Goal: Transaction & Acquisition: Purchase product/service

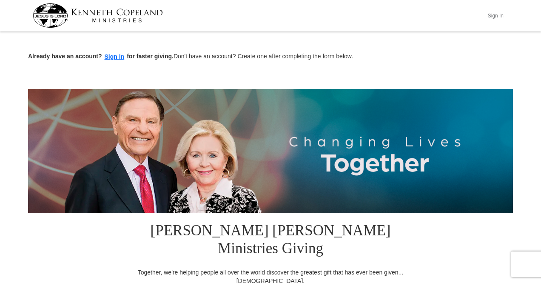
click at [497, 14] on button "Sign In" at bounding box center [496, 15] width 26 height 13
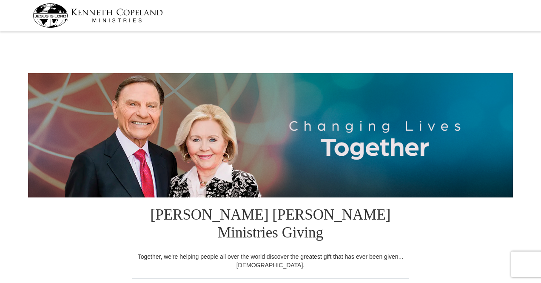
select select "NJ"
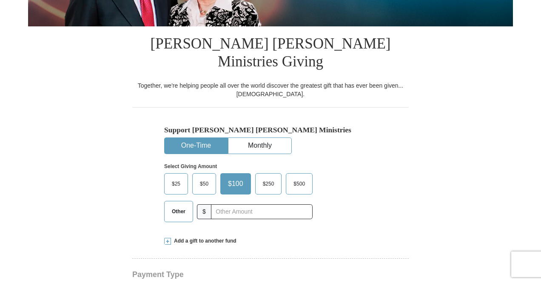
scroll to position [170, 0]
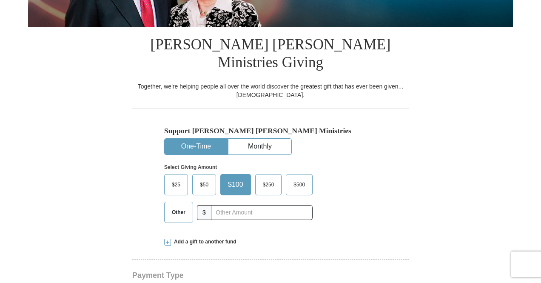
click at [205, 205] on span "$" at bounding box center [204, 212] width 14 height 15
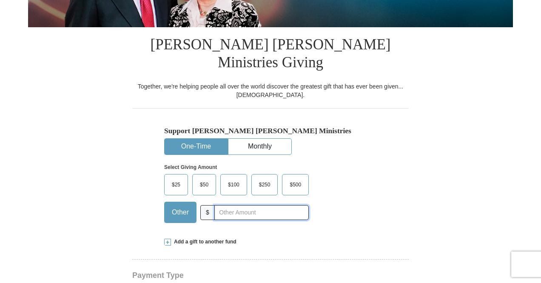
click at [231, 205] on input "text" at bounding box center [261, 212] width 94 height 15
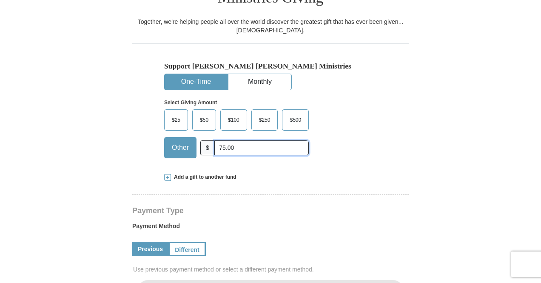
scroll to position [298, 0]
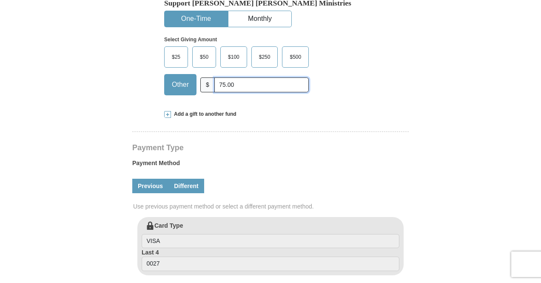
type input "75.00"
click at [189, 179] on link "Different" at bounding box center [186, 186] width 36 height 14
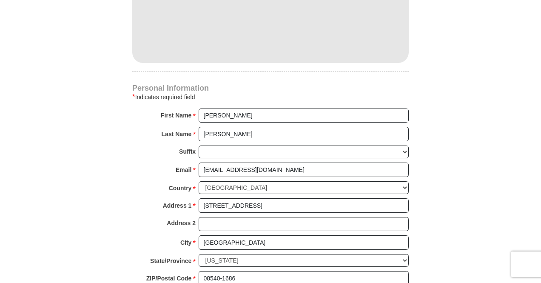
scroll to position [638, 0]
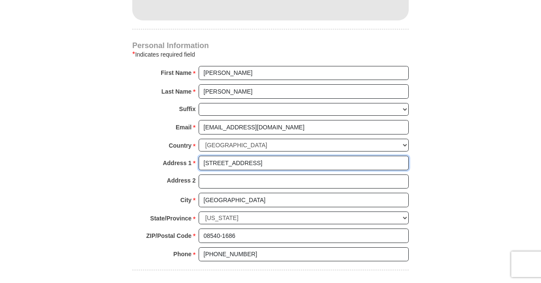
drag, startPoint x: 261, startPoint y: 142, endPoint x: 147, endPoint y: 130, distance: 114.7
click at [147, 130] on div "Personal Information * Indicates required field First Name * [PERSON_NAME] Plea…" at bounding box center [270, 155] width 276 height 227
type input "[STREET_ADDRESS][PERSON_NAME]"
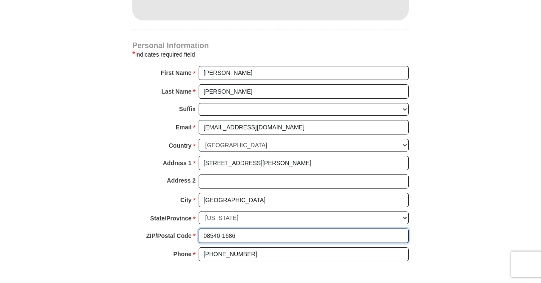
click at [242, 228] on input "08540-1686" at bounding box center [304, 235] width 210 height 14
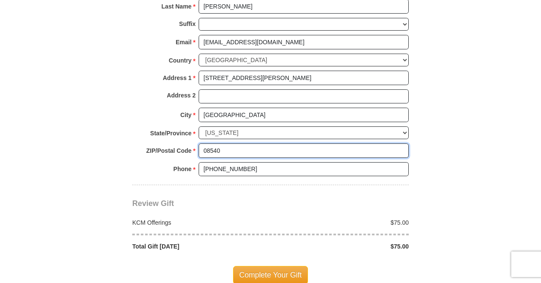
scroll to position [765, 0]
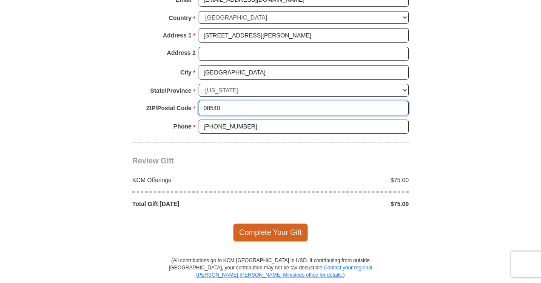
type input "08540"
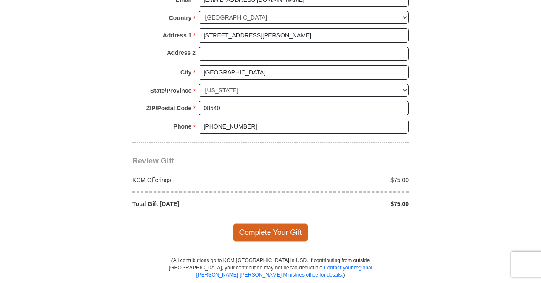
click at [279, 223] on span "Complete Your Gift" at bounding box center [270, 232] width 75 height 18
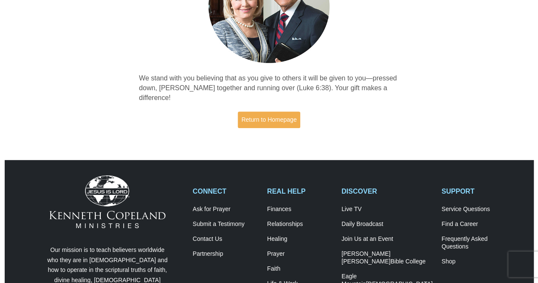
scroll to position [128, 0]
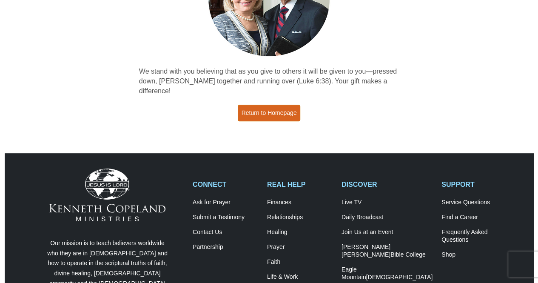
click at [272, 105] on link "Return to Homepage" at bounding box center [269, 113] width 63 height 17
